Goal: Information Seeking & Learning: Learn about a topic

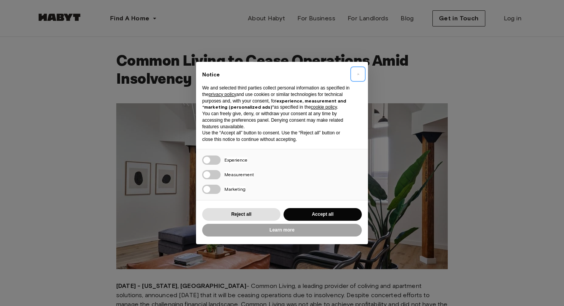
click at [357, 69] on span "×" at bounding box center [358, 73] width 3 height 9
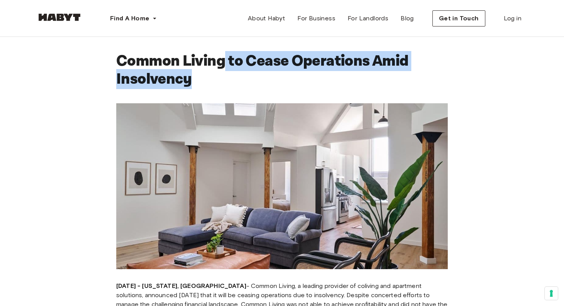
drag, startPoint x: 222, startPoint y: 52, endPoint x: 253, endPoint y: 80, distance: 41.6
click at [253, 80] on h1 "Common Living to Cease Operations Amid Insolvency" at bounding box center [281, 70] width 331 height 36
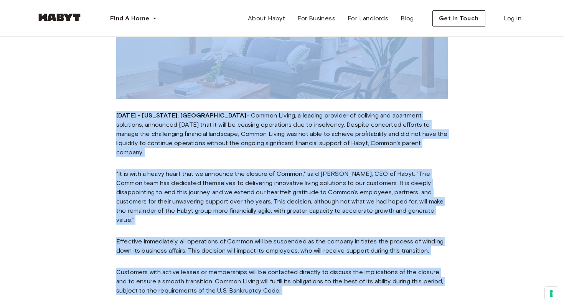
scroll to position [187, 0]
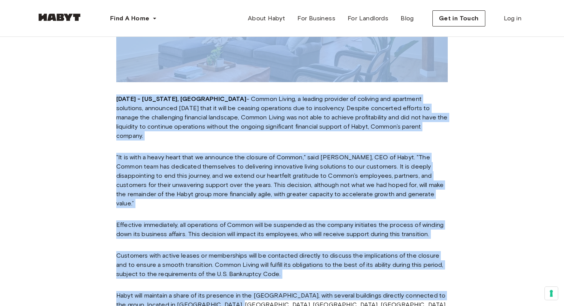
drag, startPoint x: 87, startPoint y: 162, endPoint x: 320, endPoint y: 299, distance: 270.3
click at [320, 299] on div "Common Living to Cease Operations Amid Insolvency June 3, 2024 - New York, NY -…" at bounding box center [281, 177] width 393 height 655
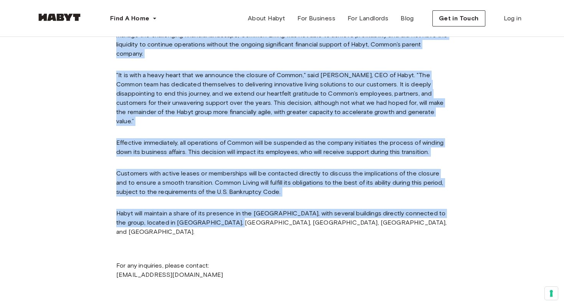
scroll to position [269, 0]
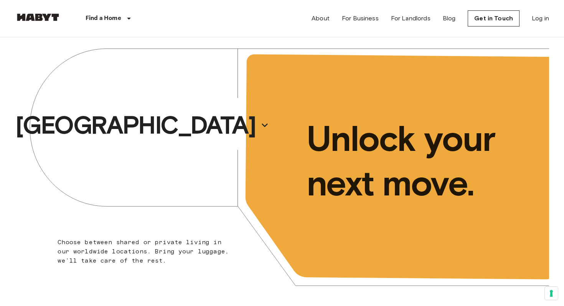
click at [193, 128] on div "[GEOGRAPHIC_DATA]" at bounding box center [148, 125] width 267 height 176
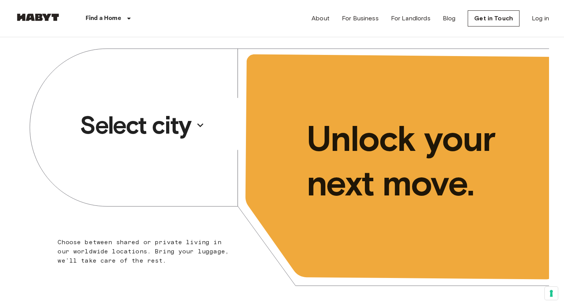
click at [173, 120] on p "Select city" at bounding box center [135, 125] width 111 height 31
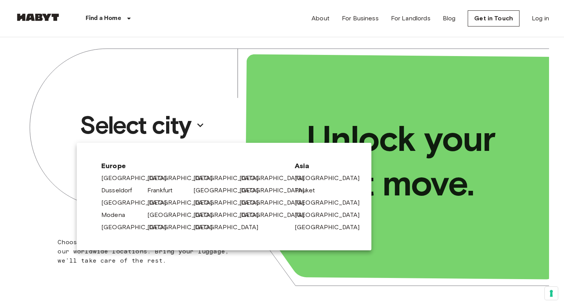
click at [121, 13] on div at bounding box center [282, 153] width 564 height 306
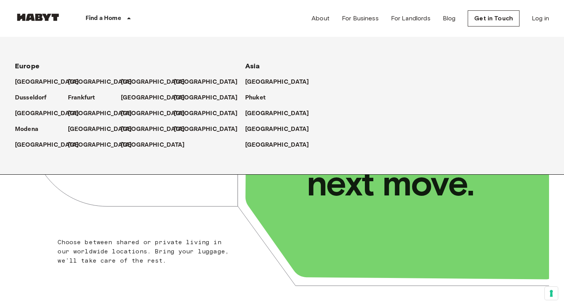
click at [124, 19] on icon at bounding box center [128, 18] width 9 height 9
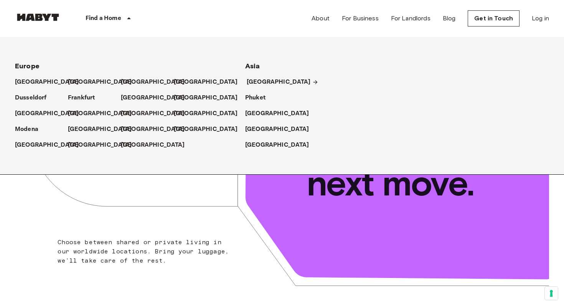
click at [256, 80] on p "[GEOGRAPHIC_DATA]" at bounding box center [279, 81] width 64 height 9
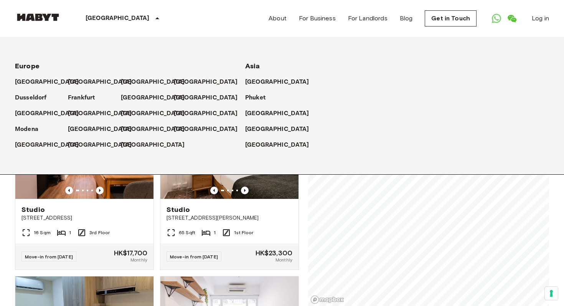
click at [302, 214] on div "Private rooms and apartments for rent in [GEOGRAPHIC_DATA] Move-in date ​ Move-…" at bounding box center [282, 171] width 534 height 269
click at [153, 17] on icon at bounding box center [157, 18] width 9 height 9
